Goal: Task Accomplishment & Management: Use online tool/utility

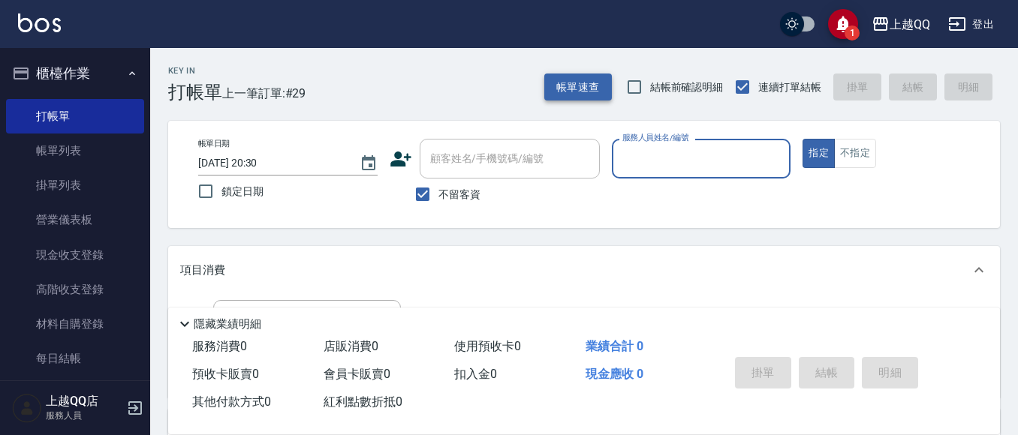
click at [560, 92] on button "帳單速查" at bounding box center [578, 88] width 68 height 28
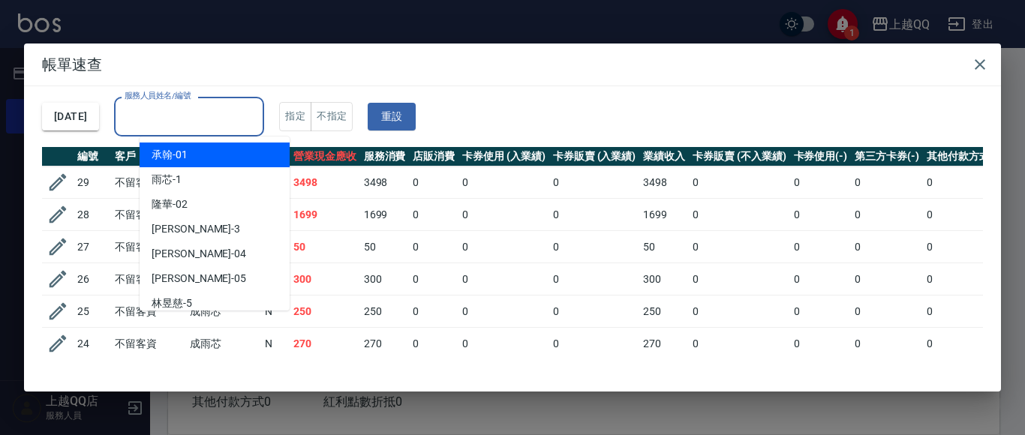
click at [200, 107] on div "服務人員姓名/編號 服務人員姓名/編號" at bounding box center [189, 117] width 150 height 40
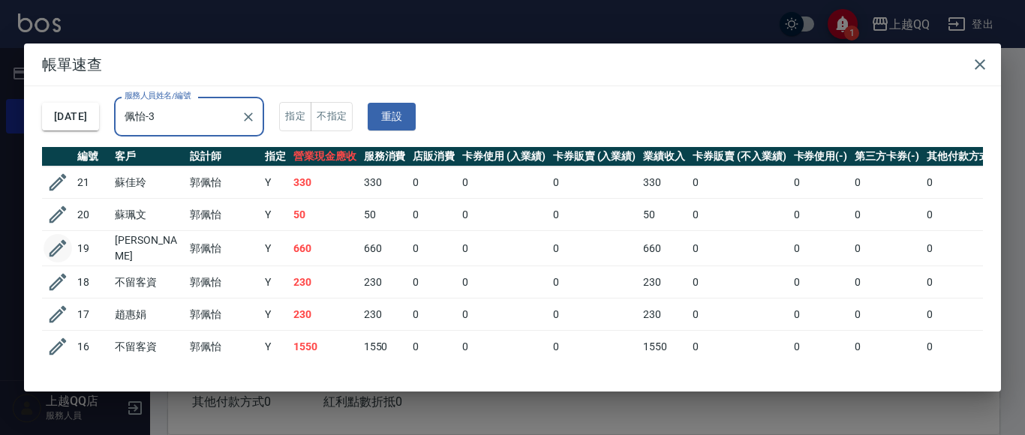
type input "佩怡-3"
click at [59, 240] on icon "button" at bounding box center [58, 248] width 23 height 23
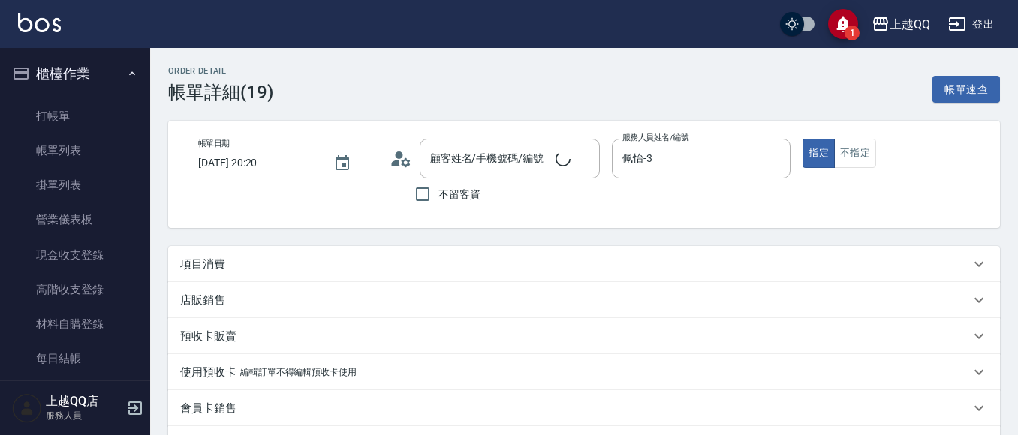
type input "2025/08/14 20:20"
type input "佩怡-3"
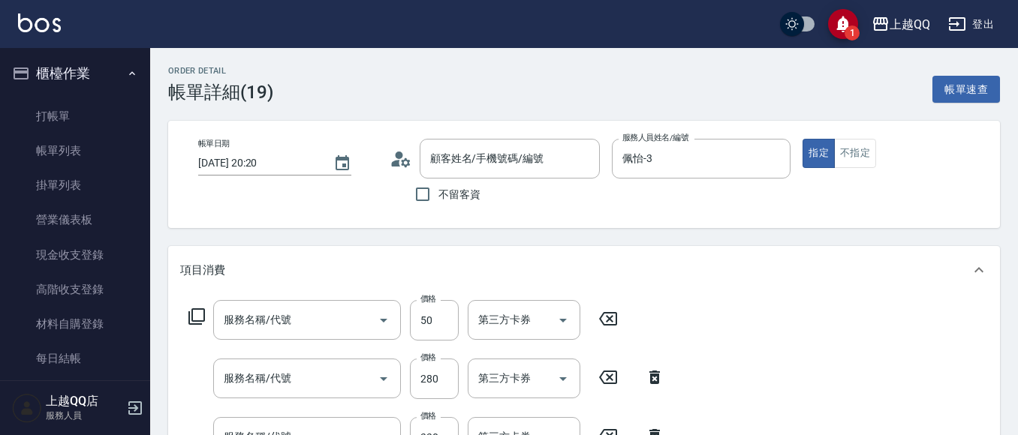
type input "謝麗美/0953358891/0173"
type input "剪瀏海(201)"
type input "指定單剪(203)"
type input "洗髮(101)"
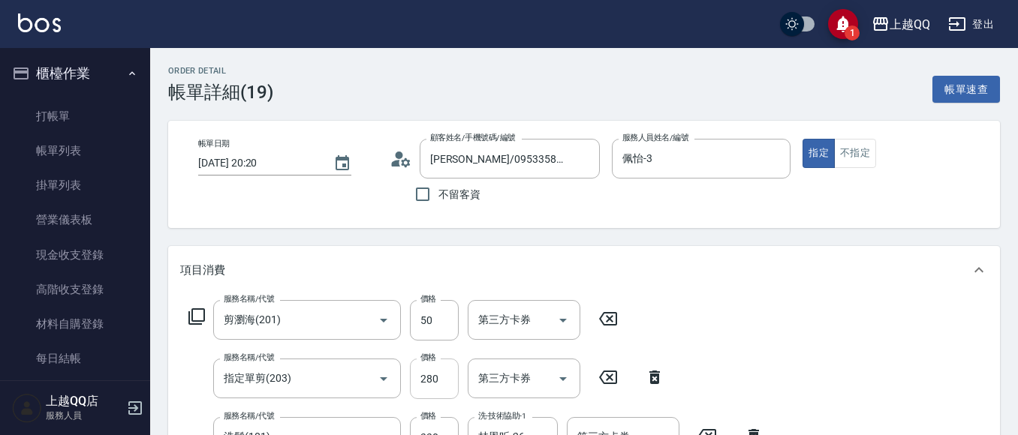
click at [427, 381] on input "280" at bounding box center [434, 379] width 49 height 41
click at [453, 392] on input "280350" at bounding box center [434, 379] width 49 height 41
type input "350"
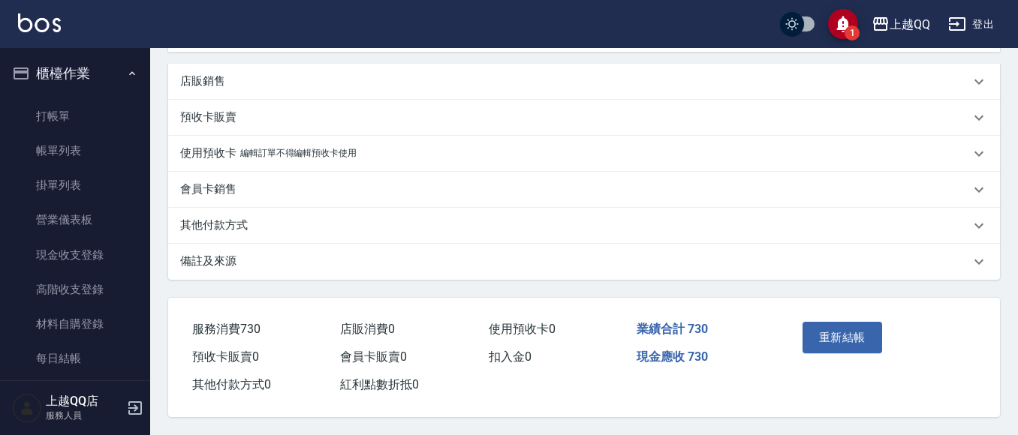
scroll to position [471, 0]
click at [845, 342] on button "重新結帳" at bounding box center [842, 338] width 80 height 32
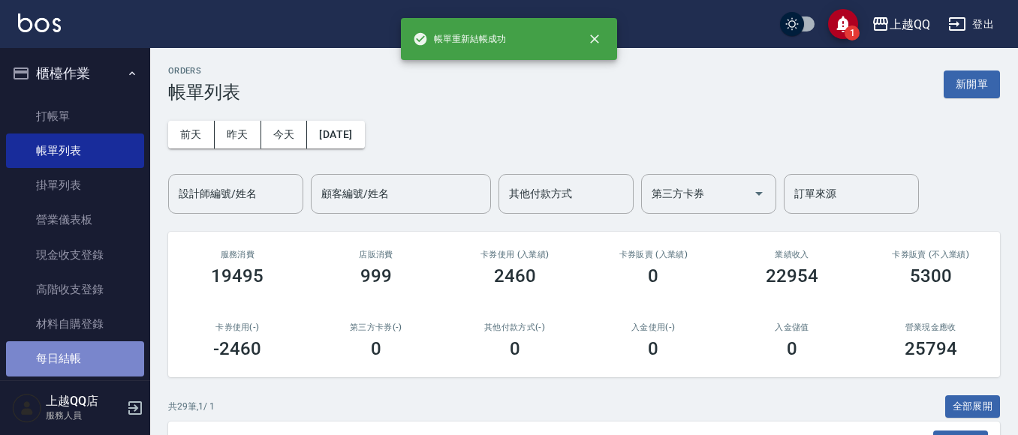
click at [117, 368] on link "每日結帳" at bounding box center [75, 358] width 138 height 35
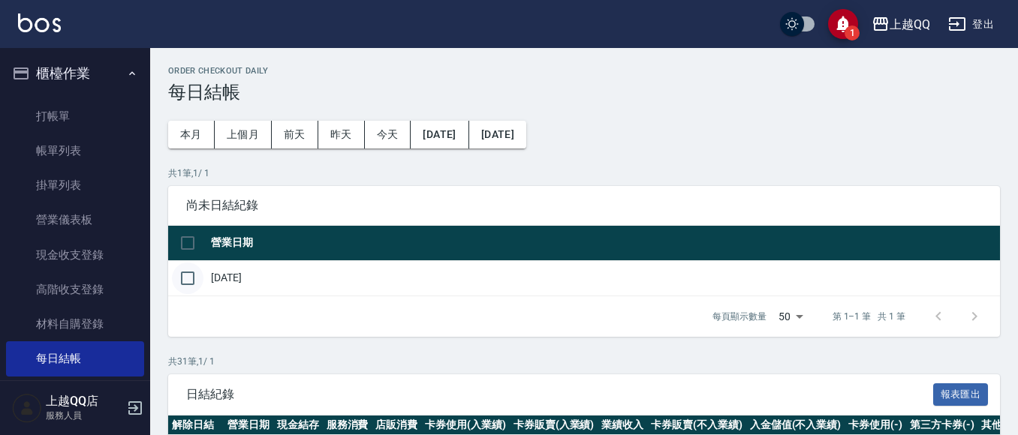
click at [197, 278] on input "checkbox" at bounding box center [188, 279] width 32 height 32
checkbox input "true"
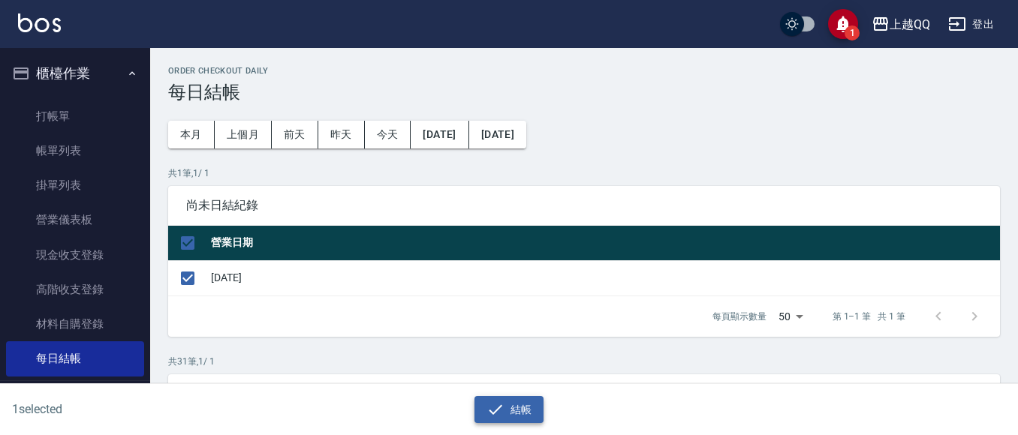
click at [507, 421] on button "結帳" at bounding box center [509, 410] width 70 height 28
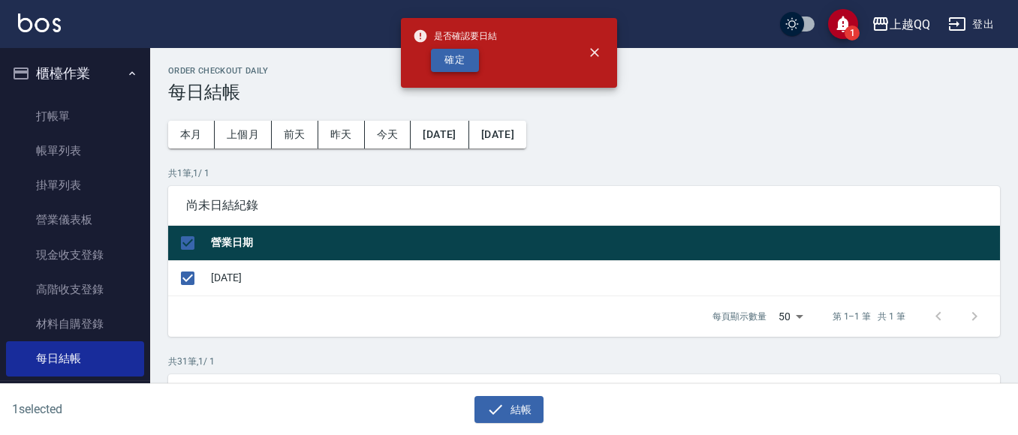
drag, startPoint x: 453, startPoint y: 47, endPoint x: 471, endPoint y: 56, distance: 20.1
click at [465, 54] on div "是否確認要日結 確定" at bounding box center [455, 53] width 84 height 61
click at [471, 56] on button "確定" at bounding box center [455, 60] width 48 height 23
checkbox input "false"
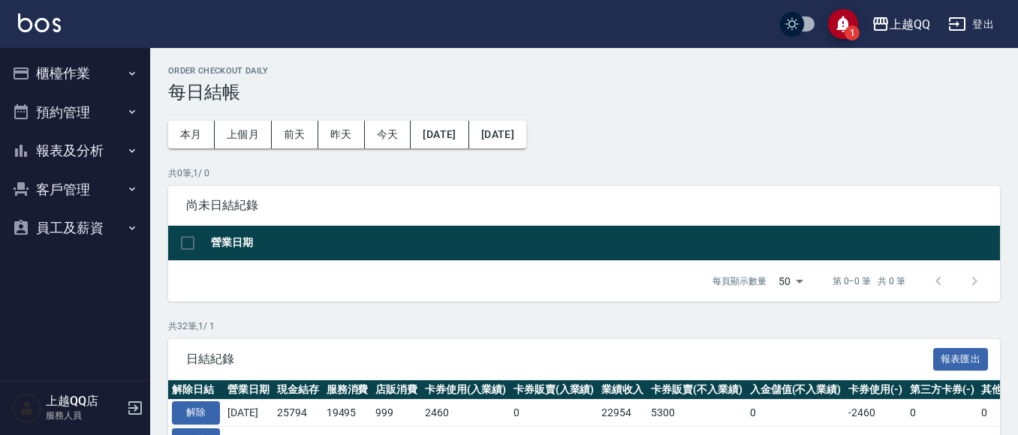
click at [66, 153] on button "報表及分析" at bounding box center [75, 150] width 138 height 39
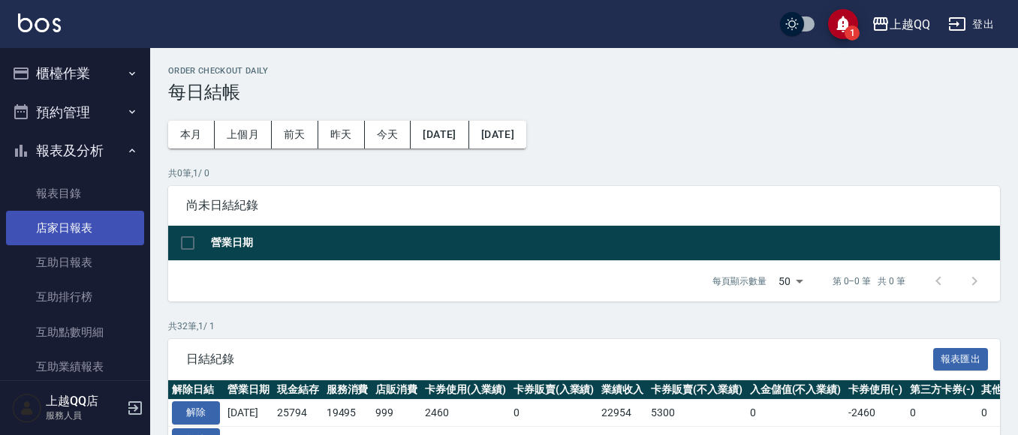
click at [83, 236] on link "店家日報表" at bounding box center [75, 228] width 138 height 35
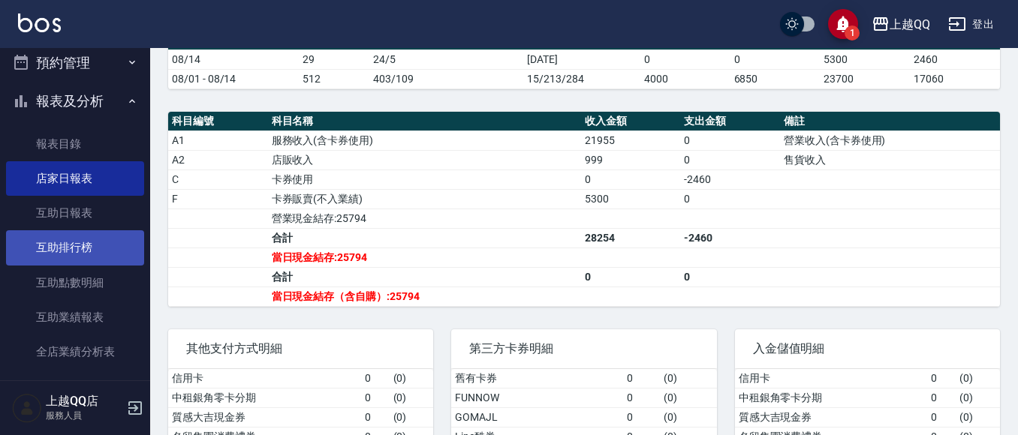
scroll to position [75, 0]
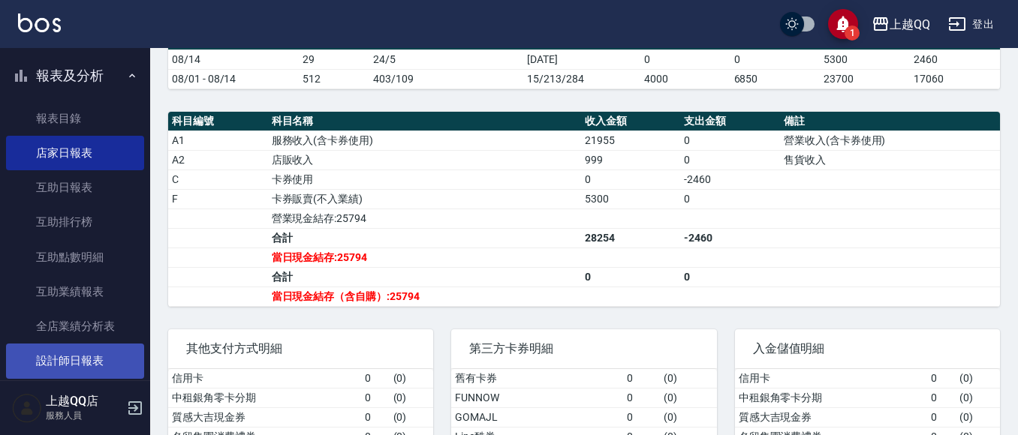
click at [93, 365] on link "設計師日報表" at bounding box center [75, 361] width 138 height 35
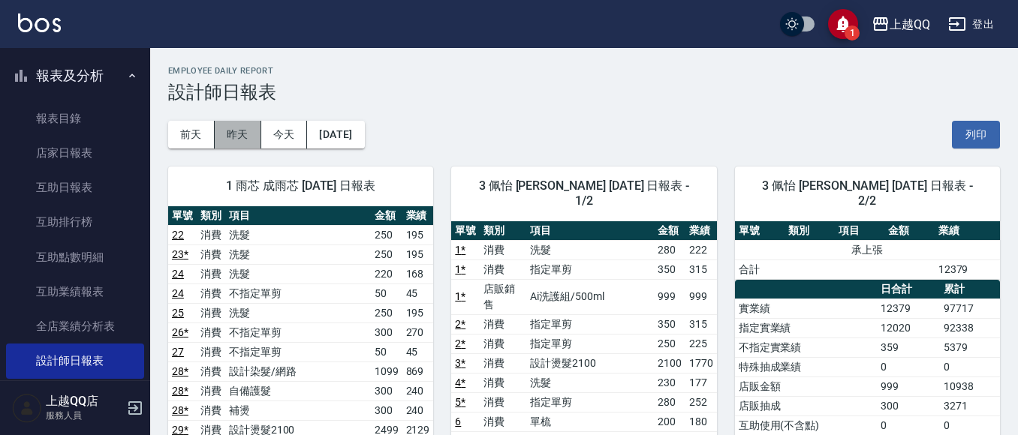
click at [222, 128] on button "昨天" at bounding box center [238, 135] width 47 height 28
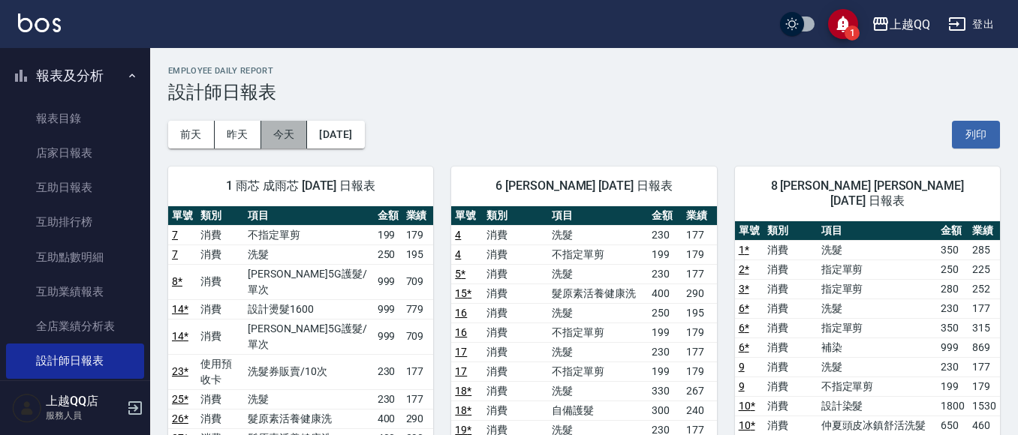
click at [284, 143] on button "今天" at bounding box center [284, 135] width 47 height 28
